Goal: Navigation & Orientation: Go to known website

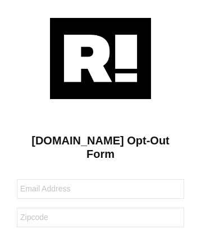
click at [100, 58] on img at bounding box center [100, 58] width 101 height 81
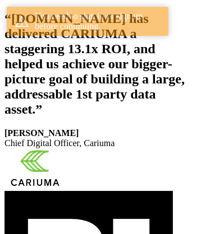
scroll to position [186, 0]
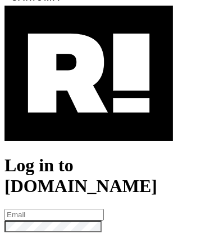
click at [89, 122] on img at bounding box center [88, 74] width 168 height 136
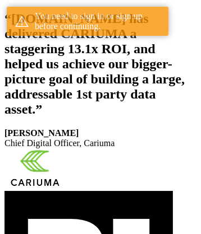
scroll to position [186, 0]
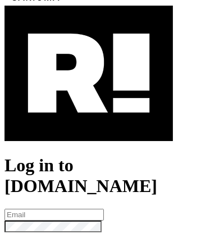
click at [89, 122] on img at bounding box center [88, 74] width 168 height 136
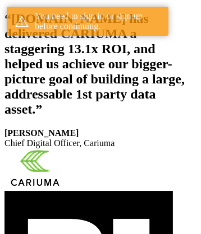
scroll to position [186, 0]
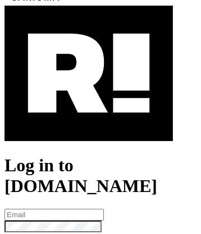
click at [89, 122] on img at bounding box center [88, 74] width 168 height 136
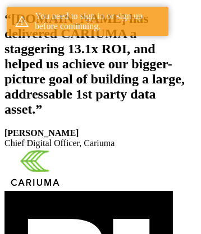
scroll to position [186, 0]
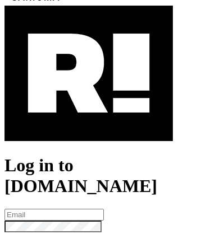
click at [89, 122] on img at bounding box center [88, 74] width 168 height 136
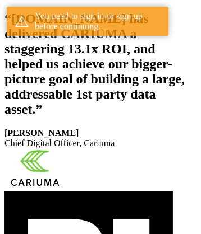
scroll to position [186, 0]
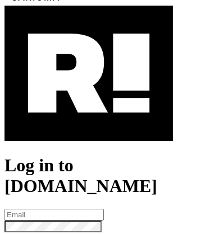
click at [89, 122] on img at bounding box center [88, 74] width 168 height 136
